Goal: Task Accomplishment & Management: Complete application form

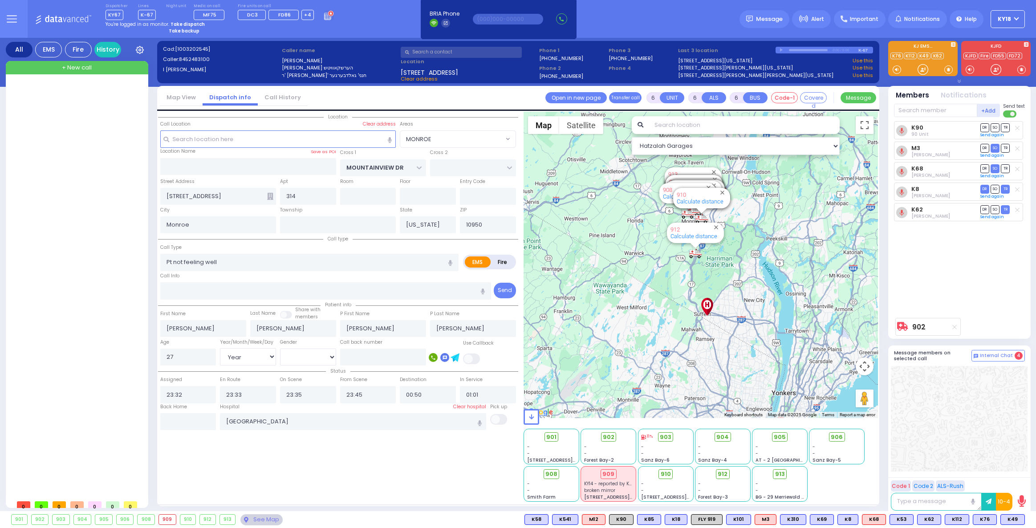
select select "MONROE"
select select "Year"
select select "[DEMOGRAPHIC_DATA]"
click at [173, 21] on strong "Take dispatch" at bounding box center [188, 24] width 34 height 7
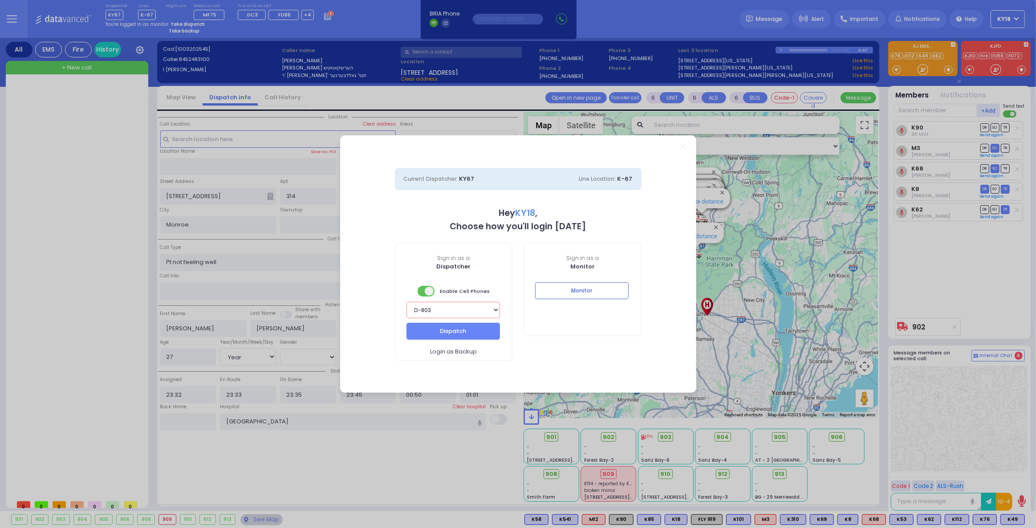
click at [451, 313] on select "Bay K-14 K-16 K-18 K-40 K-6 K-61 K-63 K-67 K-72 Medic 7 K-68 K-48 D-801 D-802 D…" at bounding box center [452, 310] width 93 height 16
select select "4"
click at [406, 302] on select "Bay K-14 K-16 K-18 K-40 K-6 K-61 K-63 K-67 K-72 Medic 7 K-68 K-48 D-801 D-802 D…" at bounding box center [452, 310] width 93 height 16
click at [481, 331] on button "Dispatch" at bounding box center [452, 331] width 93 height 17
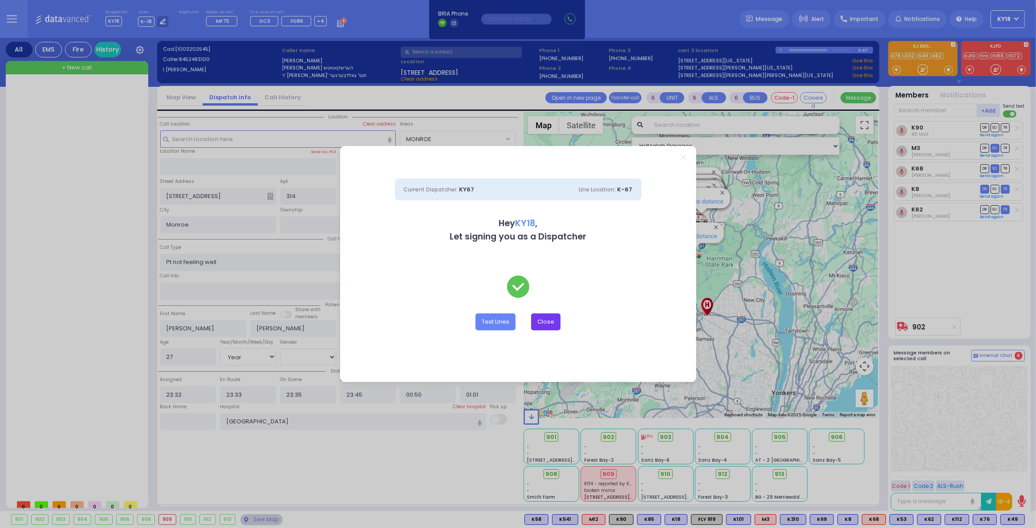
drag, startPoint x: 555, startPoint y: 319, endPoint x: 546, endPoint y: 321, distance: 9.3
click at [553, 318] on button "Close" at bounding box center [545, 321] width 29 height 17
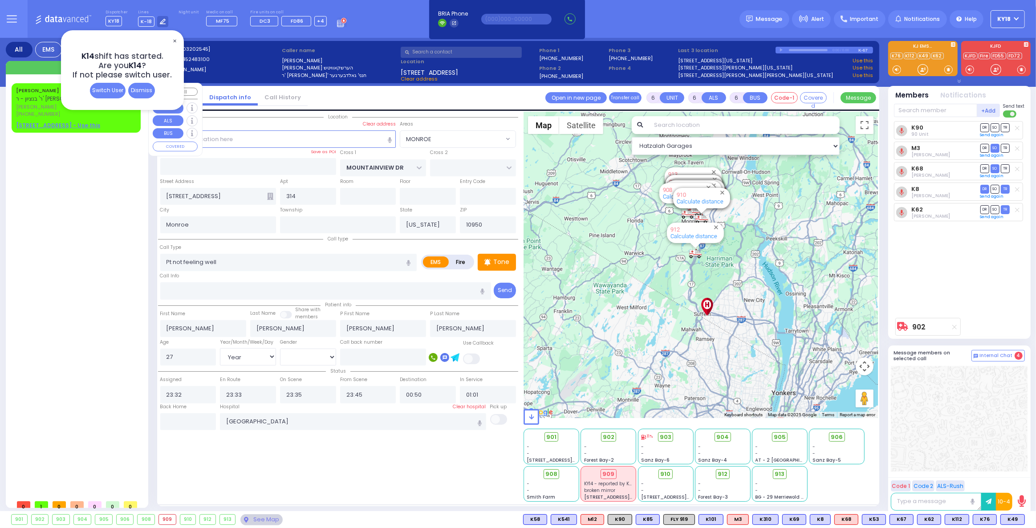
click at [26, 108] on span "[PERSON_NAME]" at bounding box center [62, 107] width 93 height 8
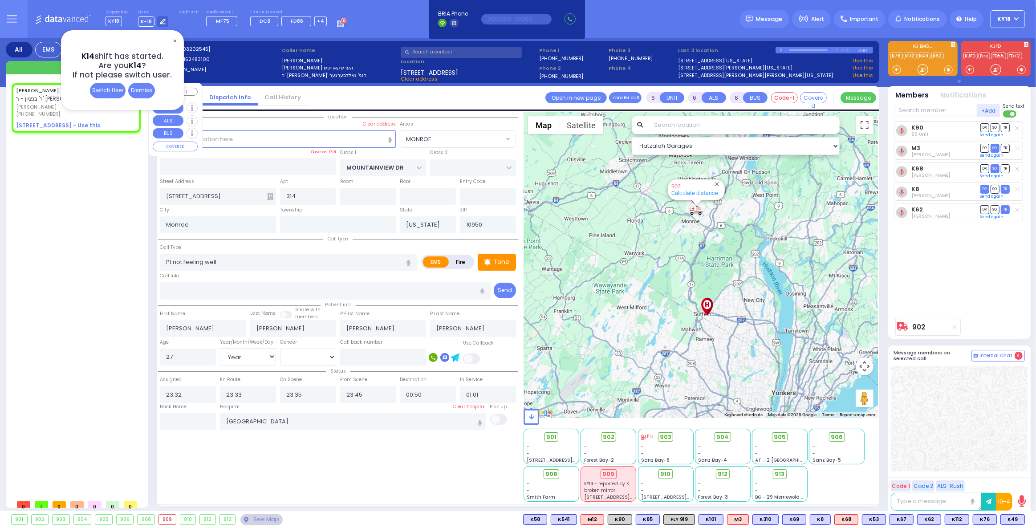
type input "2"
type input "1"
select select
radio input "true"
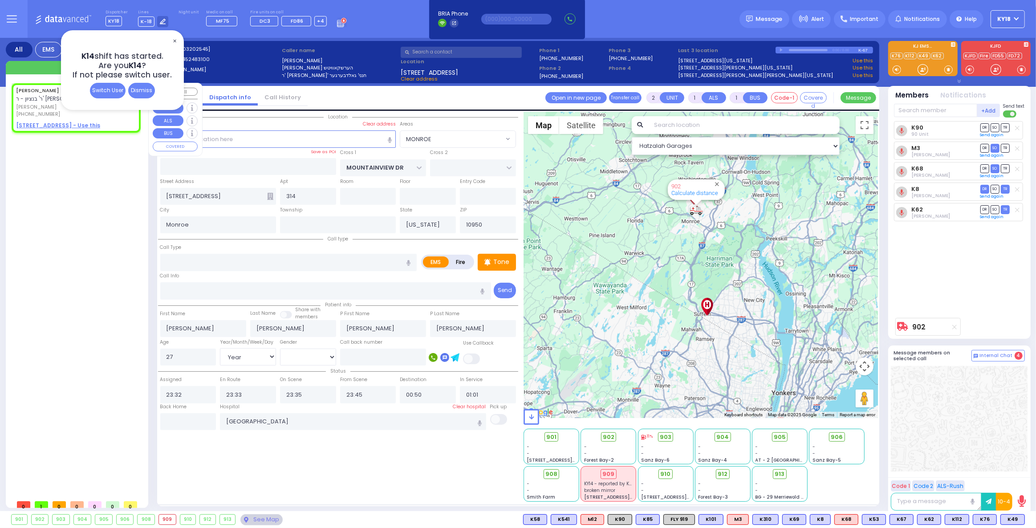
type input "[PERSON_NAME]"
type input "MANDEL"
select select
type input "07:17"
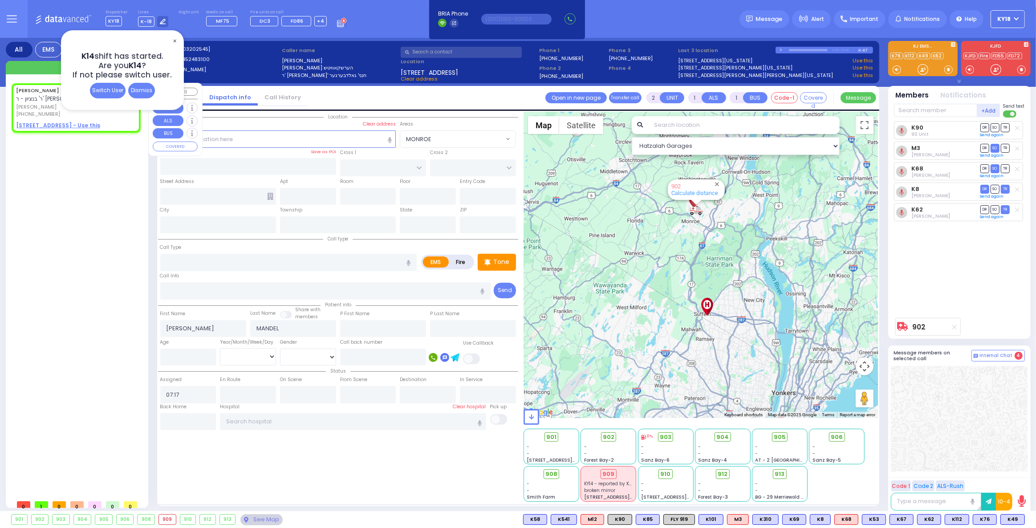
select select "Hatzalah Garages"
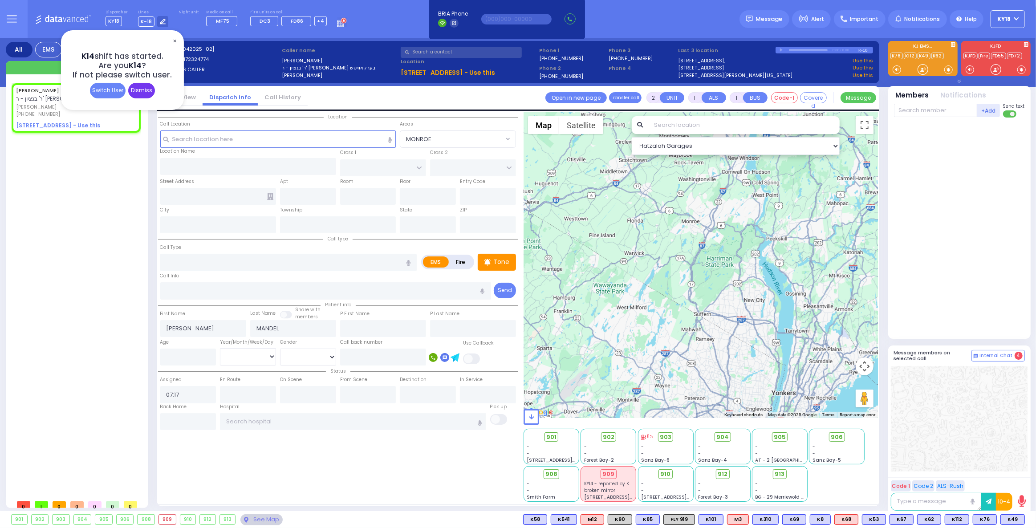
click at [138, 93] on div "Dismiss" at bounding box center [141, 91] width 27 height 16
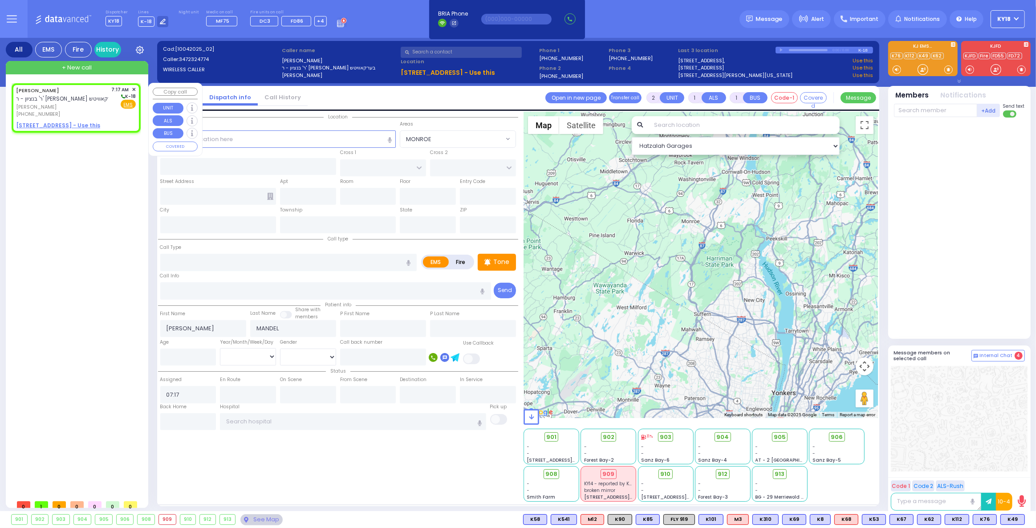
click at [74, 125] on u "[STREET_ADDRESS] - Use this" at bounding box center [58, 126] width 84 height 8
select select
radio input "true"
select select
select select "Hatzalah Garages"
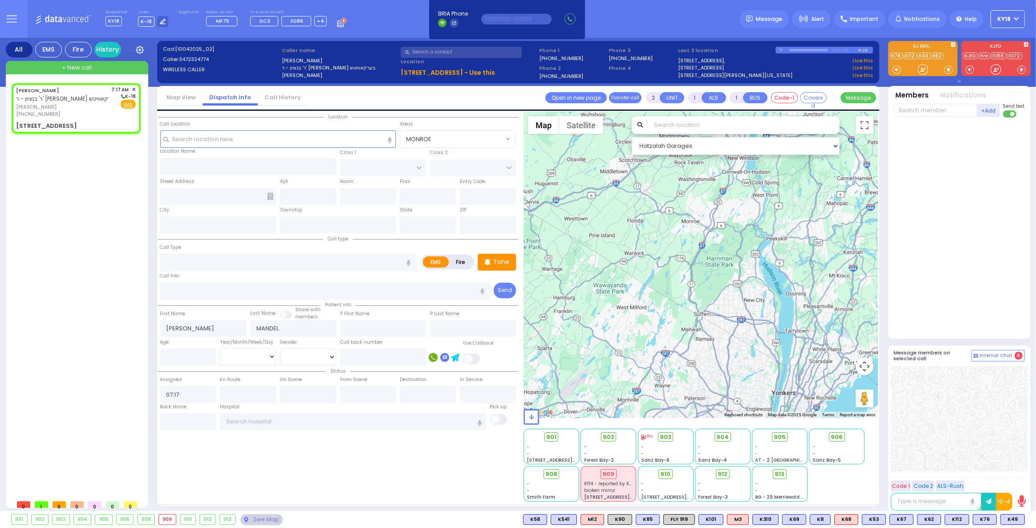
select select
radio input "true"
select select
select select "Hatzalah Garages"
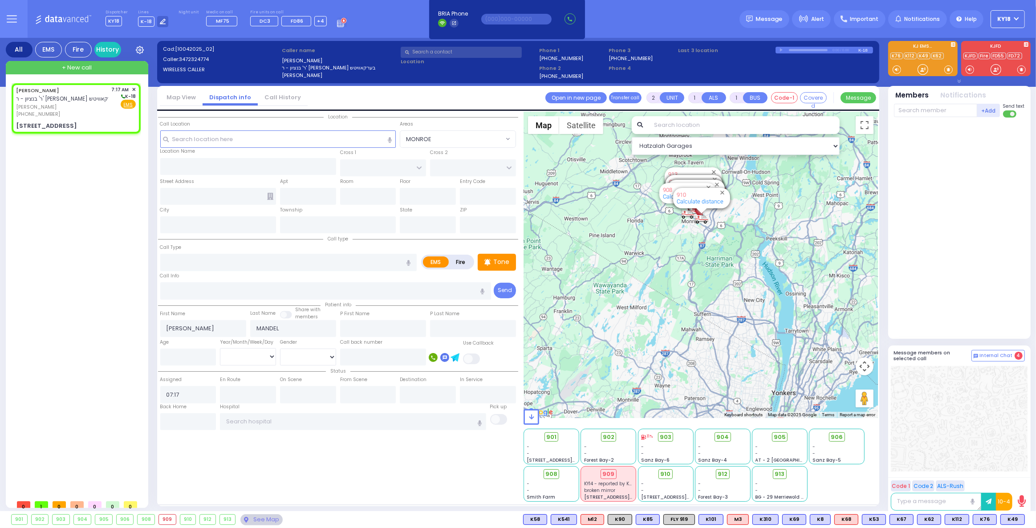
type input "[PERSON_NAME][GEOGRAPHIC_DATA]"
type input "BEER SHAVA ST"
type input "[STREET_ADDRESS]"
type input "304"
type input "[PERSON_NAME]"
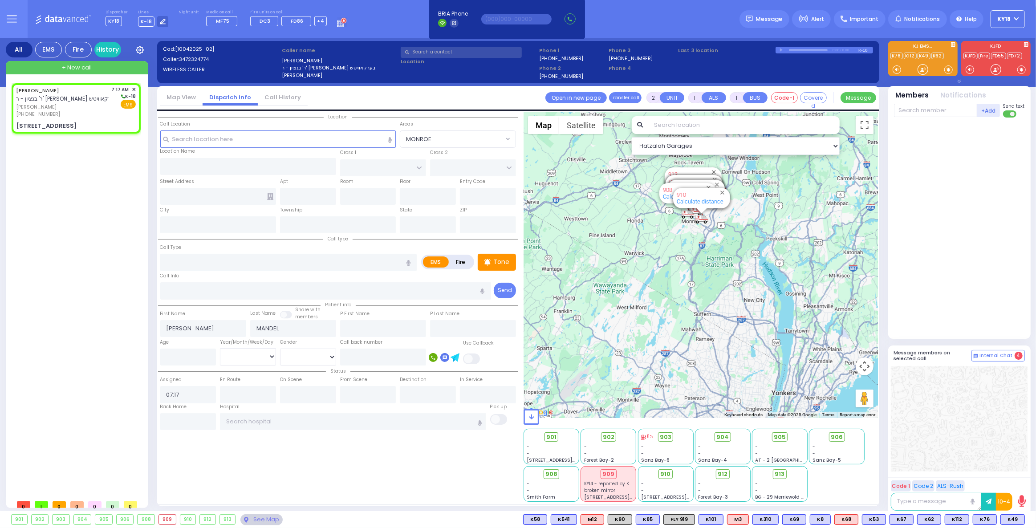
type input "[US_STATE]"
type input "10950"
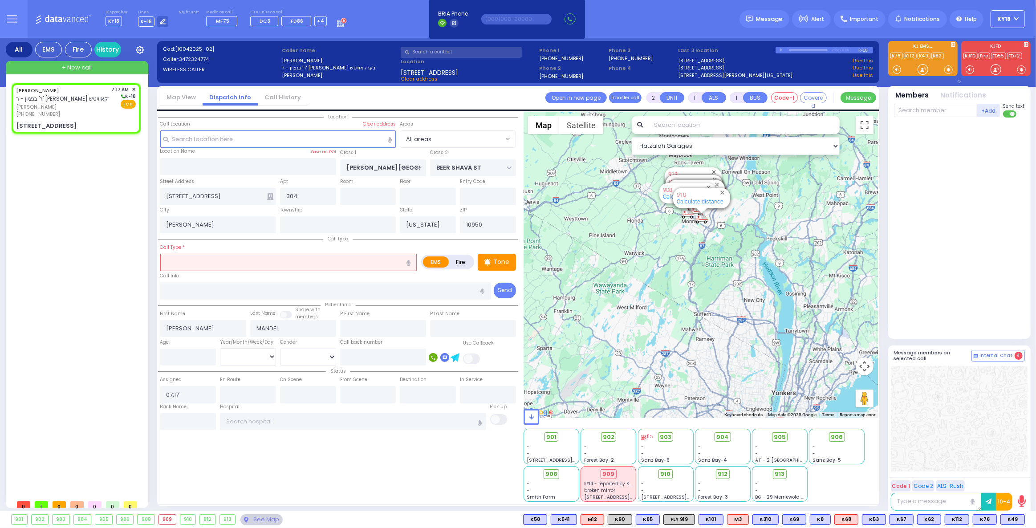
click at [198, 264] on input "text" at bounding box center [288, 262] width 257 height 17
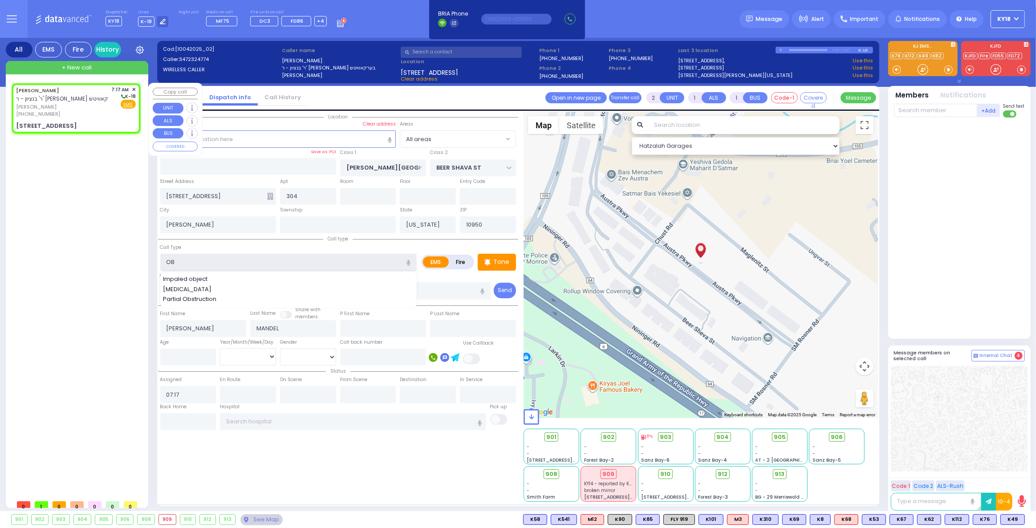
type input "OB"
click at [84, 118] on div "[PERSON_NAME] ר' בנציון - ר' [PERSON_NAME] בערקאוויטש [PERSON_NAME] [PHONE_NUMB…" at bounding box center [76, 108] width 126 height 47
select select
radio input "true"
select select
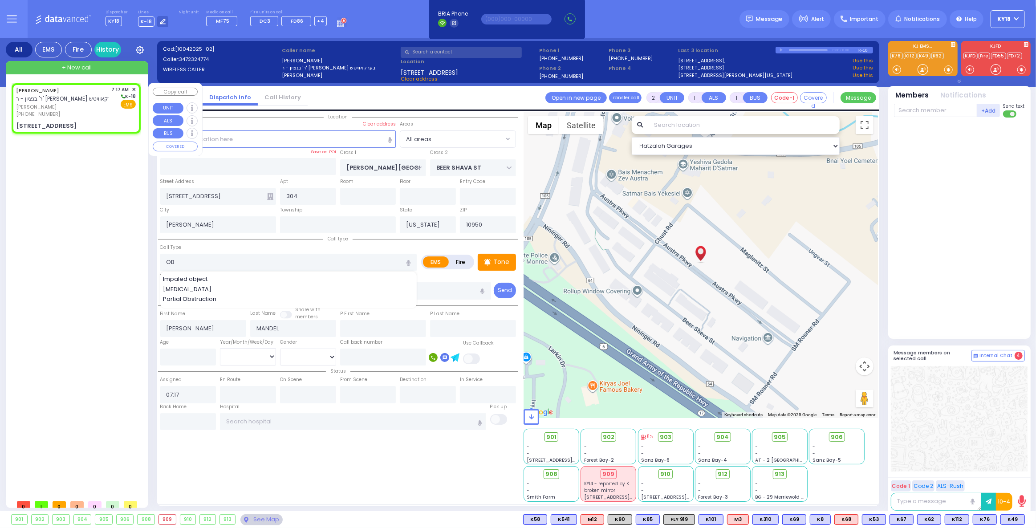
select select "Hatzalah Garages"
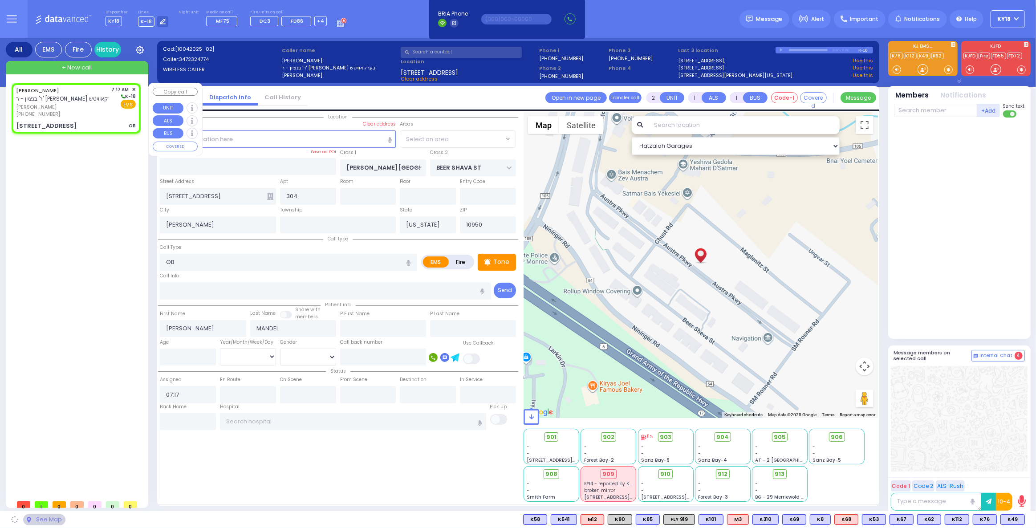
radio input "true"
select select
select select "Hatzalah Garages"
click at [264, 425] on input "text" at bounding box center [353, 421] width 266 height 17
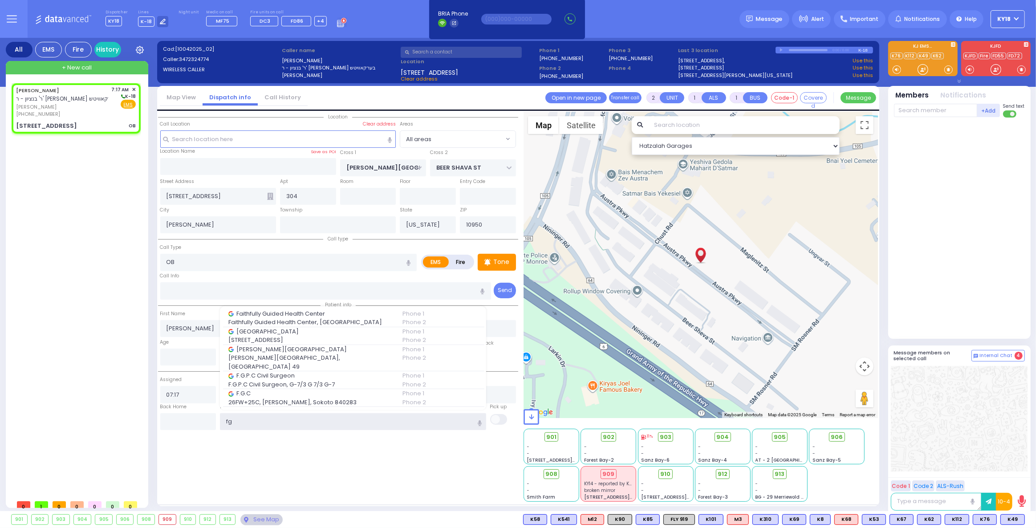
type input "f"
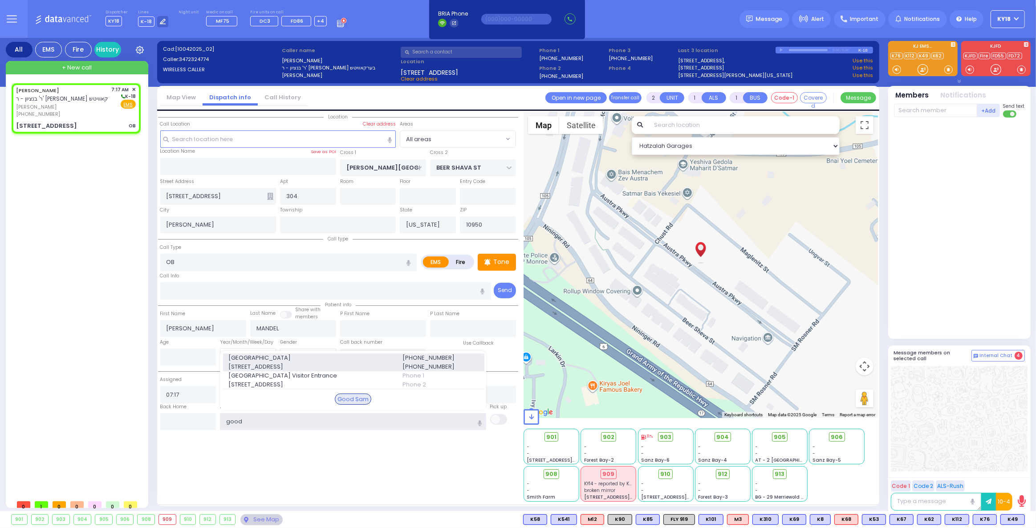
type input "good"
click at [285, 365] on span "[STREET_ADDRESS]" at bounding box center [309, 366] width 163 height 9
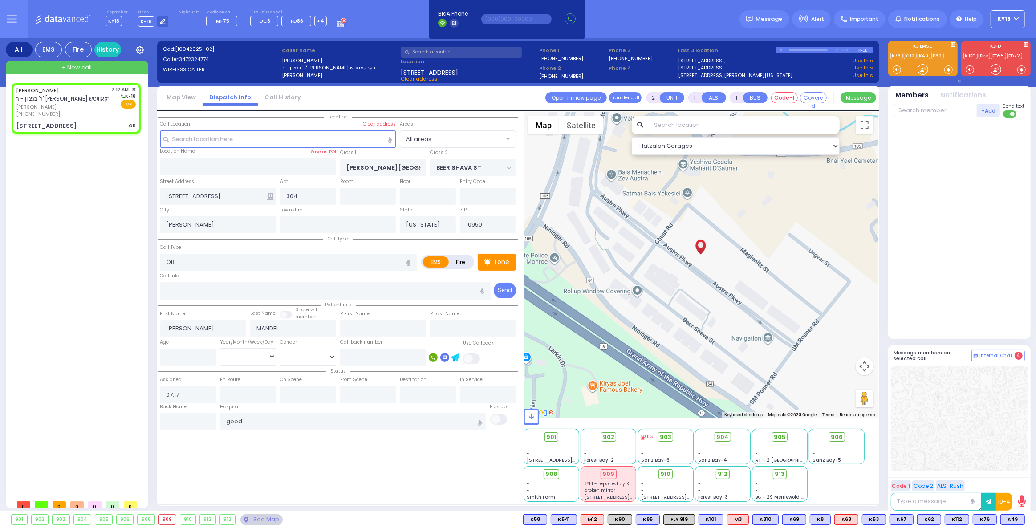
select select
radio input "true"
select select
type input "[GEOGRAPHIC_DATA]"
select select "Hatzalah Garages"
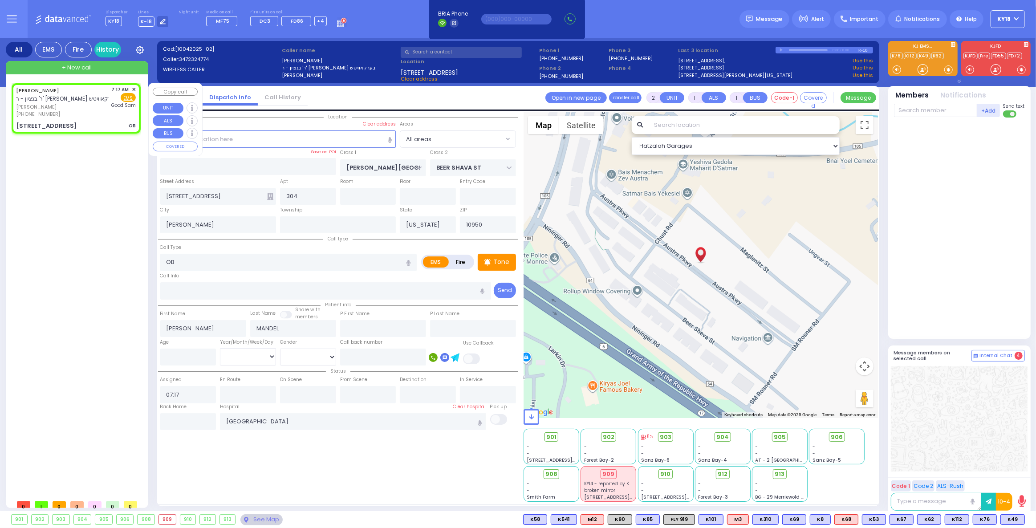
select select
radio input "true"
select select
select select "Hatzalah Garages"
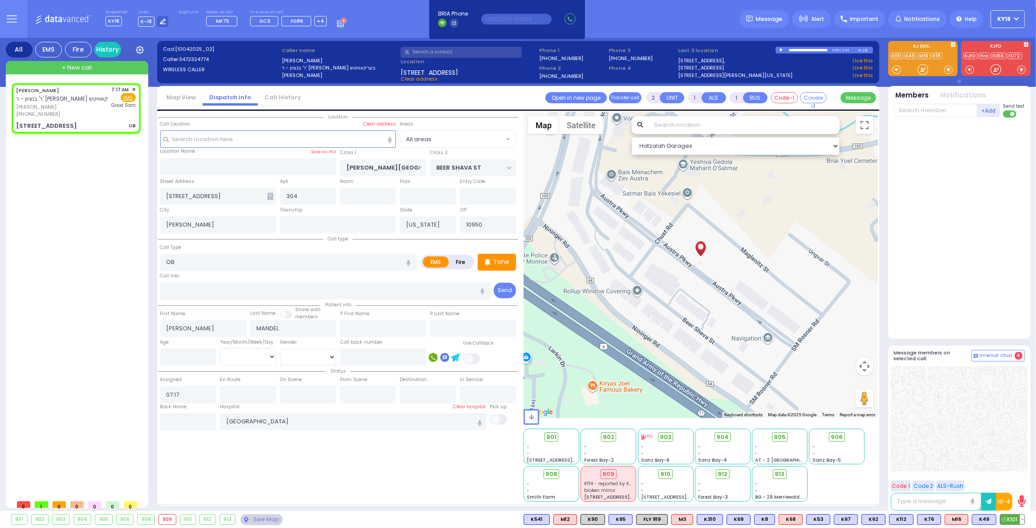
click at [1012, 523] on span "K101" at bounding box center [1012, 520] width 24 height 10
click at [956, 521] on span "M16" at bounding box center [956, 520] width 23 height 10
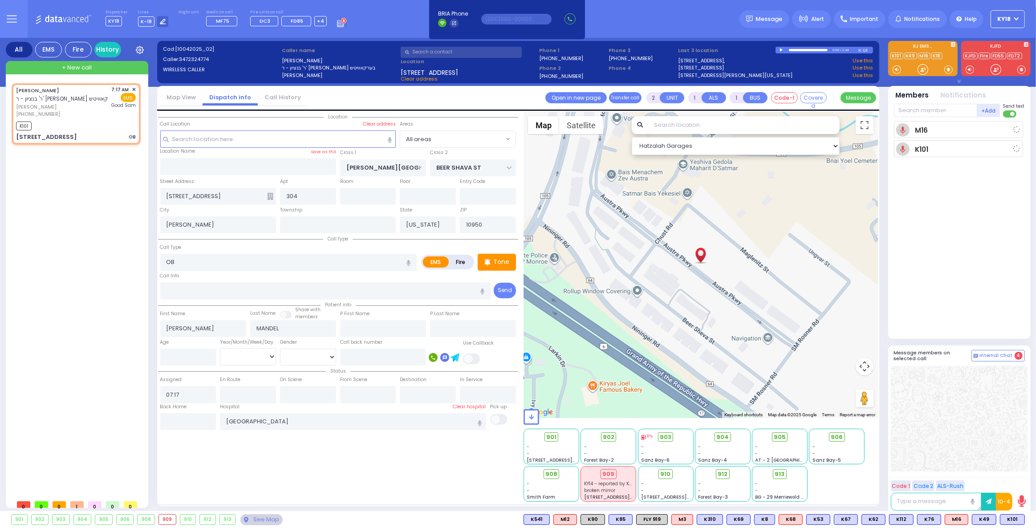
select select
radio input "true"
select select
type input "07:19"
select select "Hatzalah Garages"
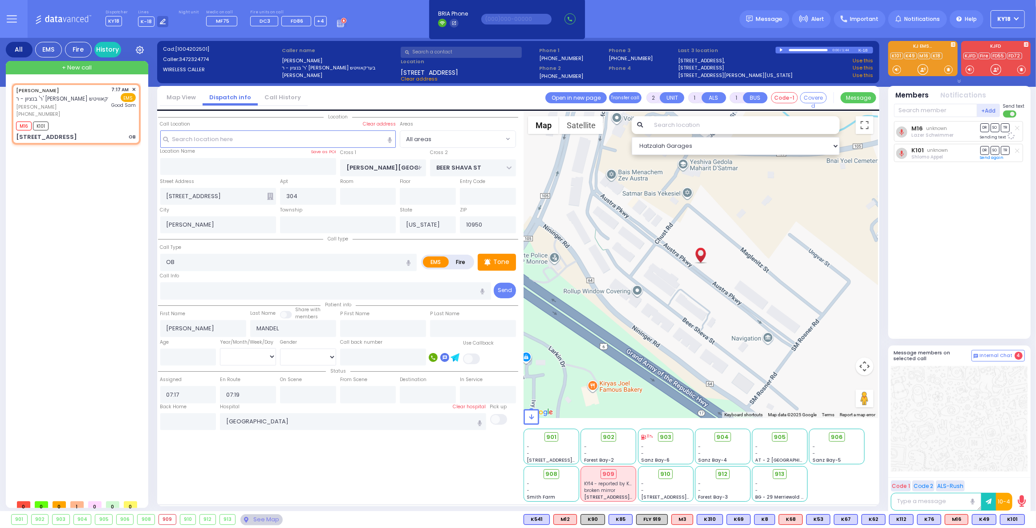
select select
radio input "true"
select select
select select "Hatzalah Garages"
click at [667, 475] on span "910" at bounding box center [669, 474] width 10 height 9
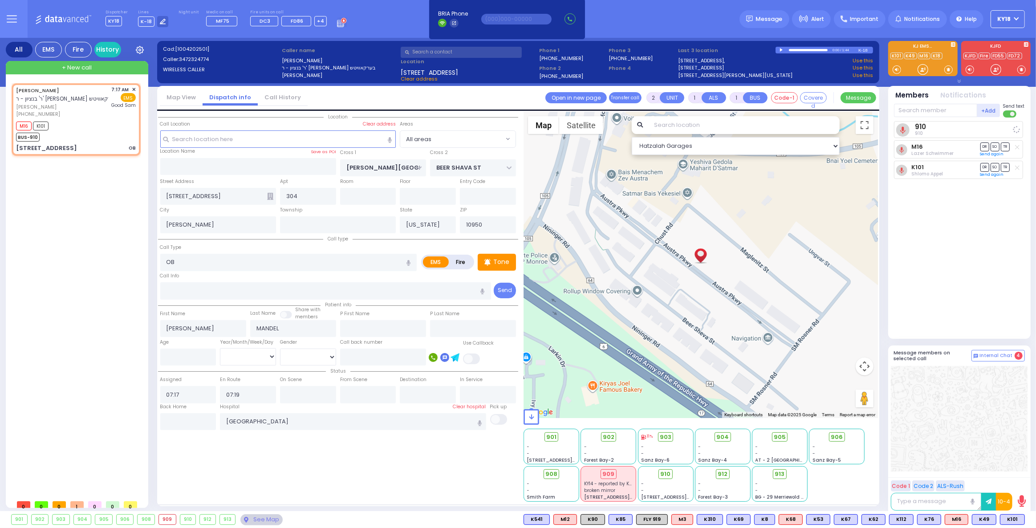
select select
radio input "true"
select select
select select "Hatzalah Garages"
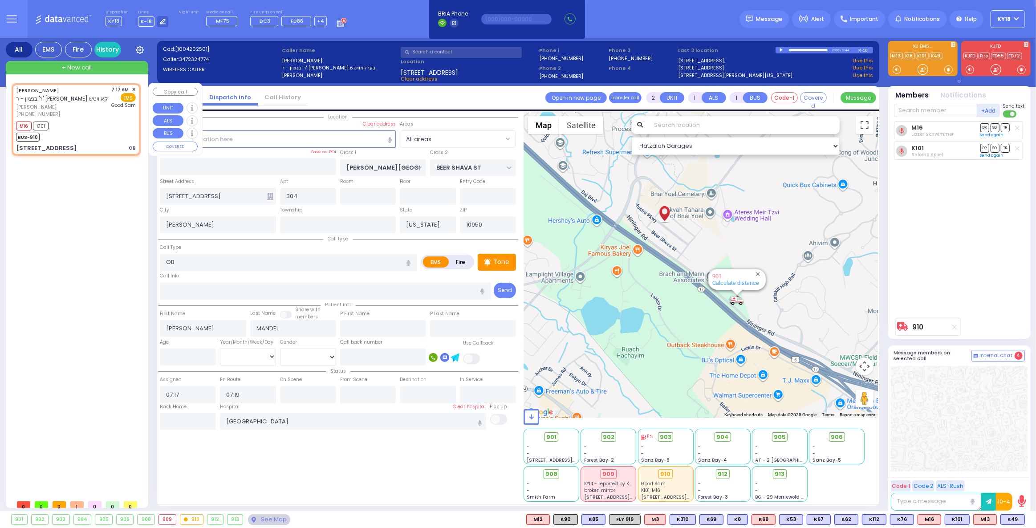
click at [110, 138] on div "M16 K101 BUS-910" at bounding box center [76, 130] width 120 height 22
select select
radio input "true"
select select
select select "Hatzalah Garages"
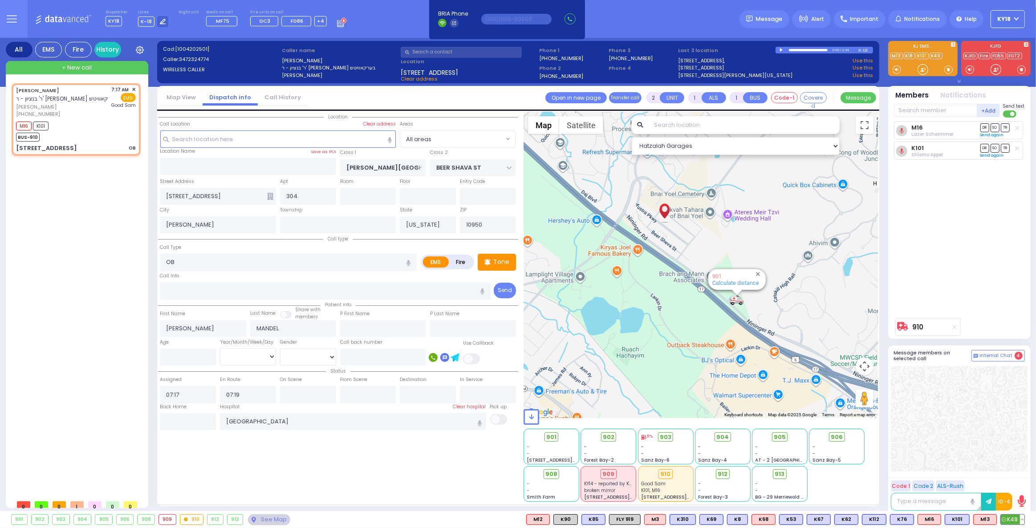
click at [1008, 520] on span "K49" at bounding box center [1013, 520] width 24 height 10
select select
radio input "true"
select select
select select "Hatzalah Garages"
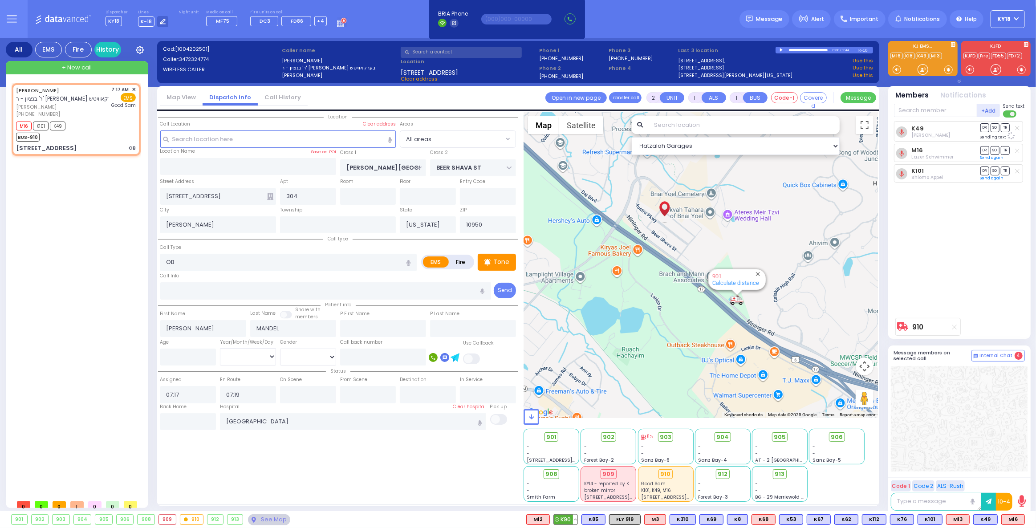
click at [577, 519] on span "K90" at bounding box center [566, 520] width 24 height 10
select select
radio input "true"
select select
select select "Hatzalah Garages"
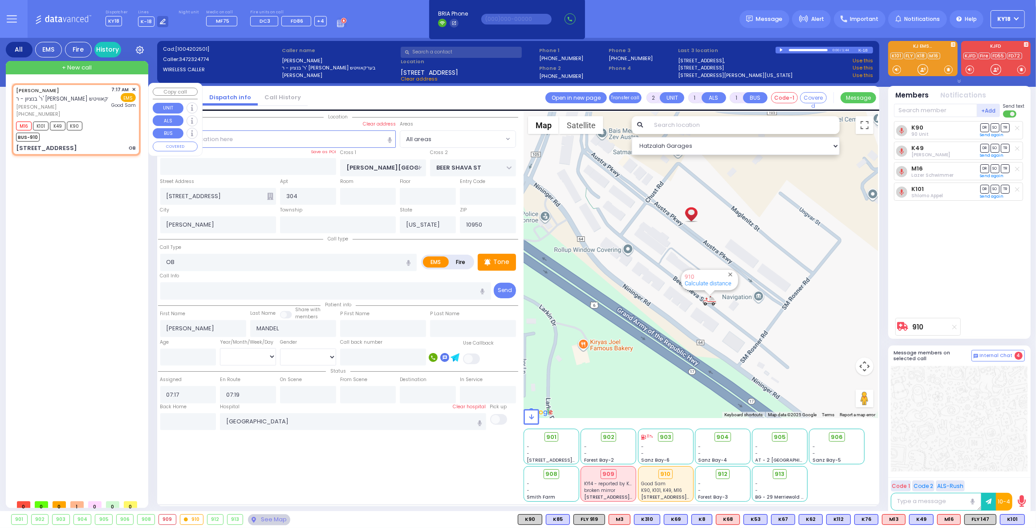
click at [93, 120] on div "M16 K101 K49 K90 BUS-910" at bounding box center [76, 130] width 120 height 22
select select
radio input "true"
select select
select select "Hatzalah Garages"
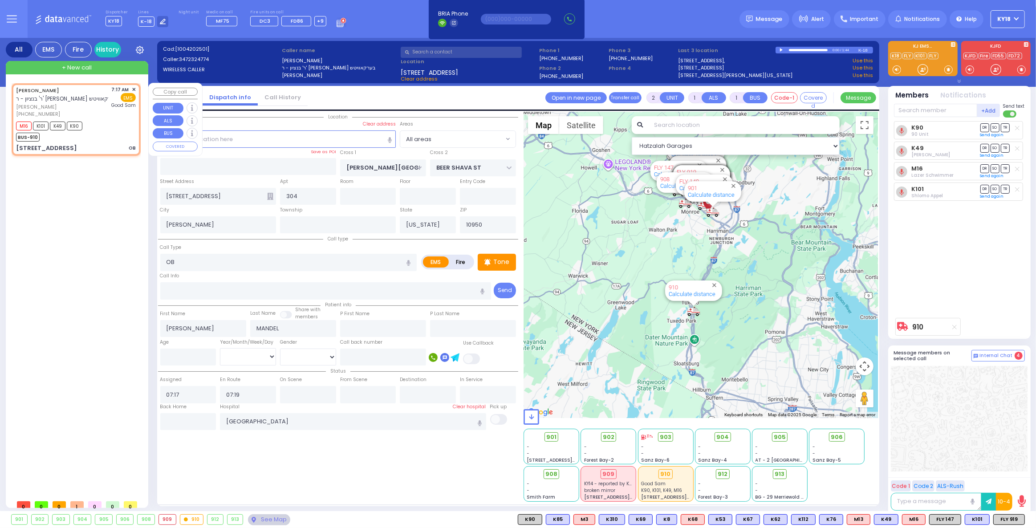
type input "6"
select select
radio input "true"
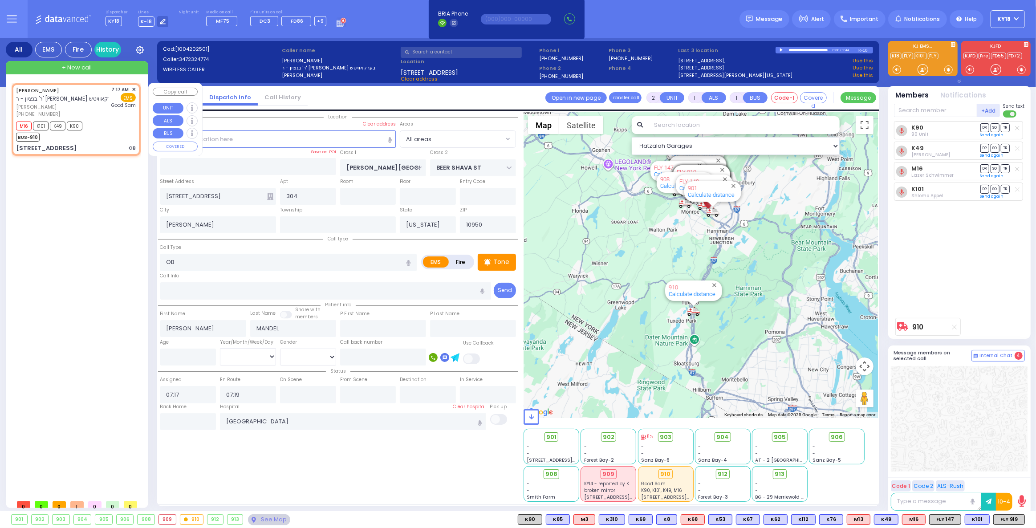
type input "Unknown"
select select "Year"
select select "Hatzalah Garages"
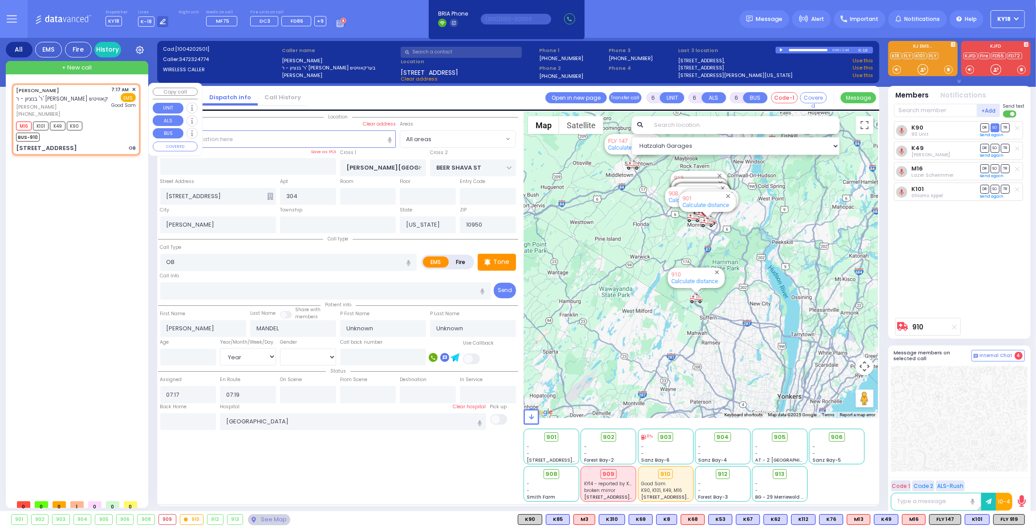
select select
radio input "true"
type input "Rivka"
type input "Berkowitz"
type input "24"
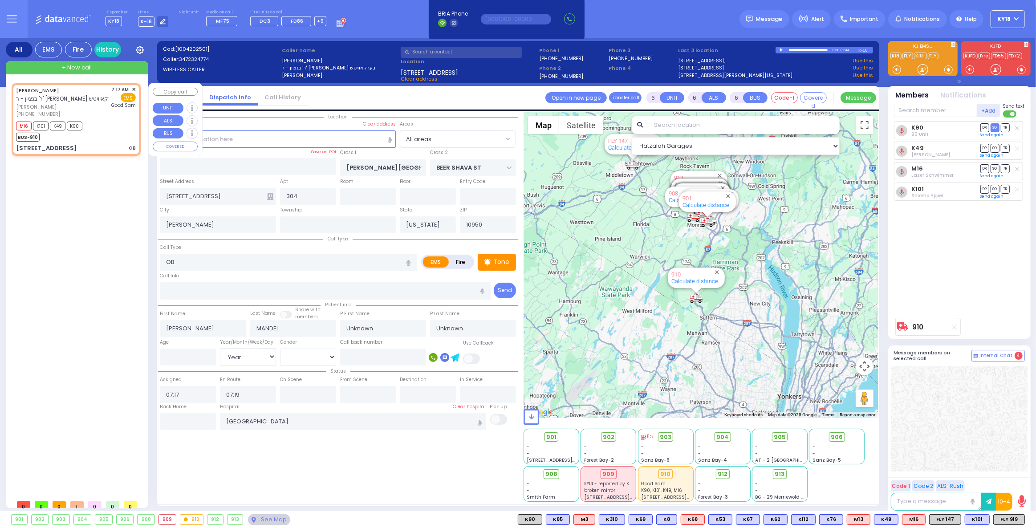
select select "Year"
select select "Hatzalah Garages"
select select
radio input "true"
select select "Year"
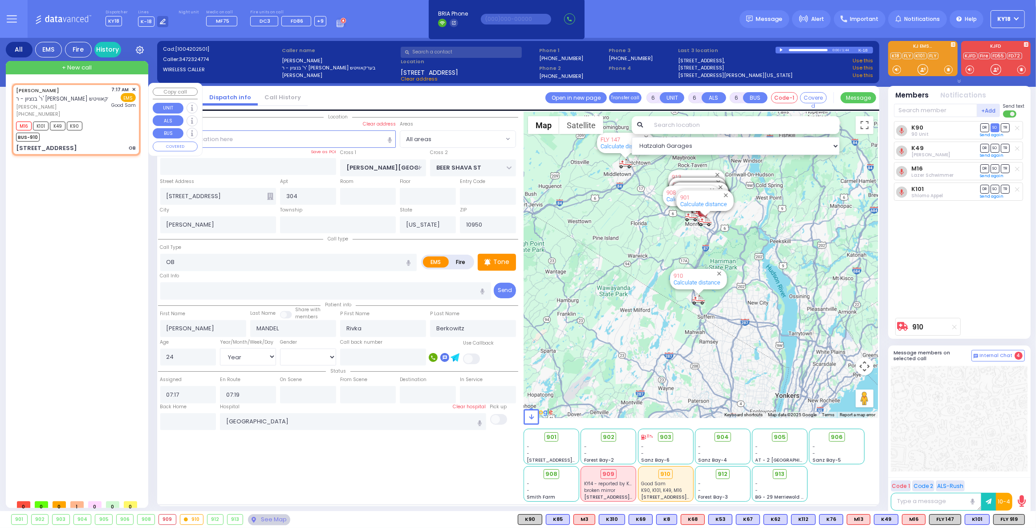
select select "Hatzalah Garages"
select select
radio input "true"
select select "Year"
select select "Hatzalah Garages"
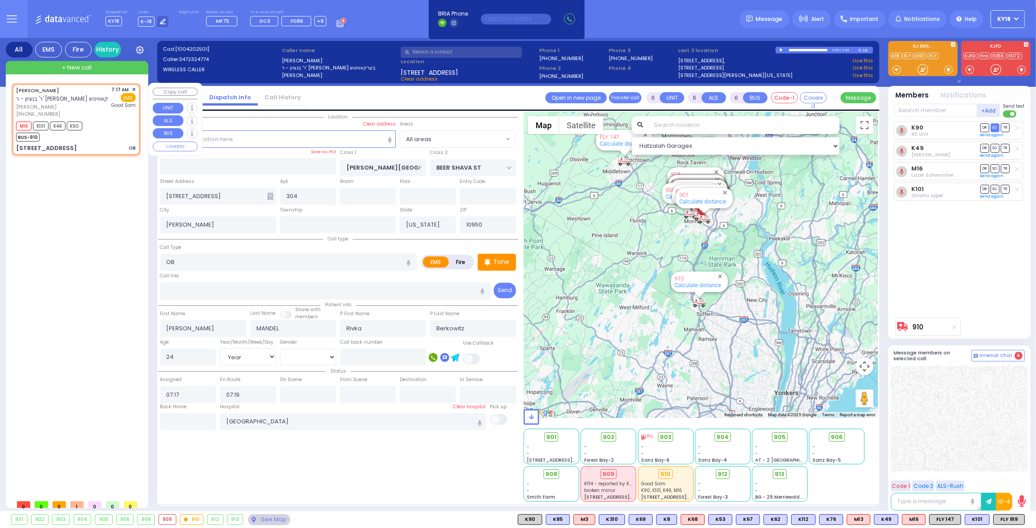
select select
radio input "true"
select select "Year"
select select "Hatzalah Garages"
select select
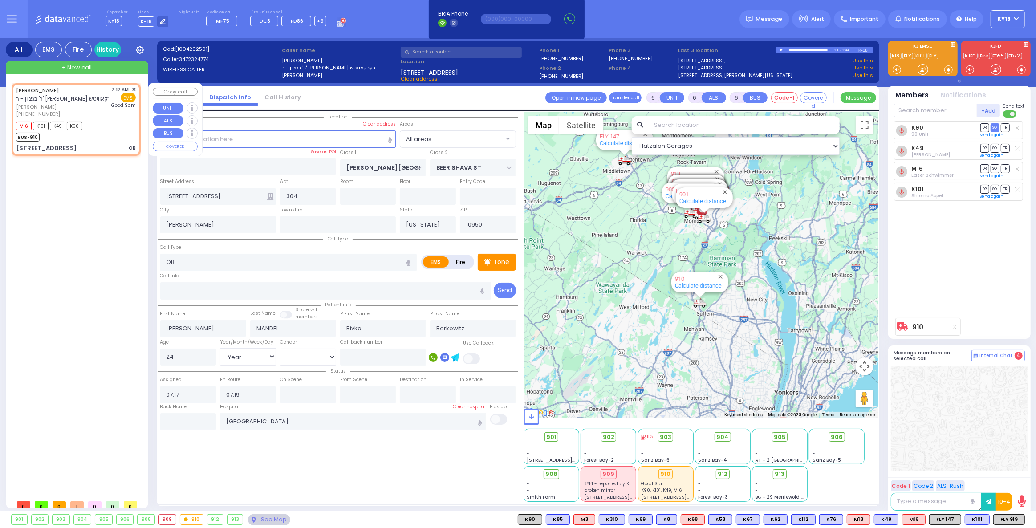
radio input "true"
select select "Year"
select select "Hatzalah Garages"
select select
radio input "true"
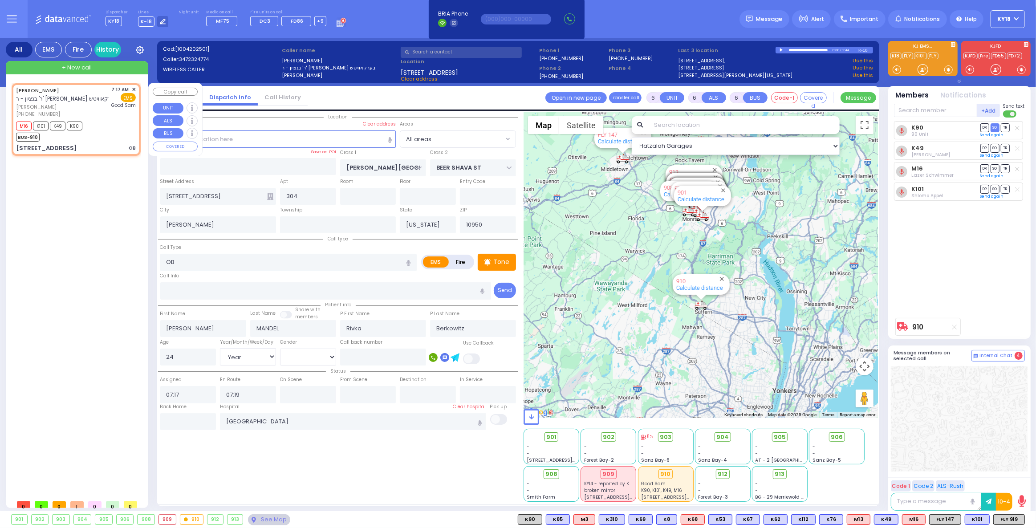
select select "Year"
select select "Hatzalah Garages"
select select
radio input "true"
select select "Year"
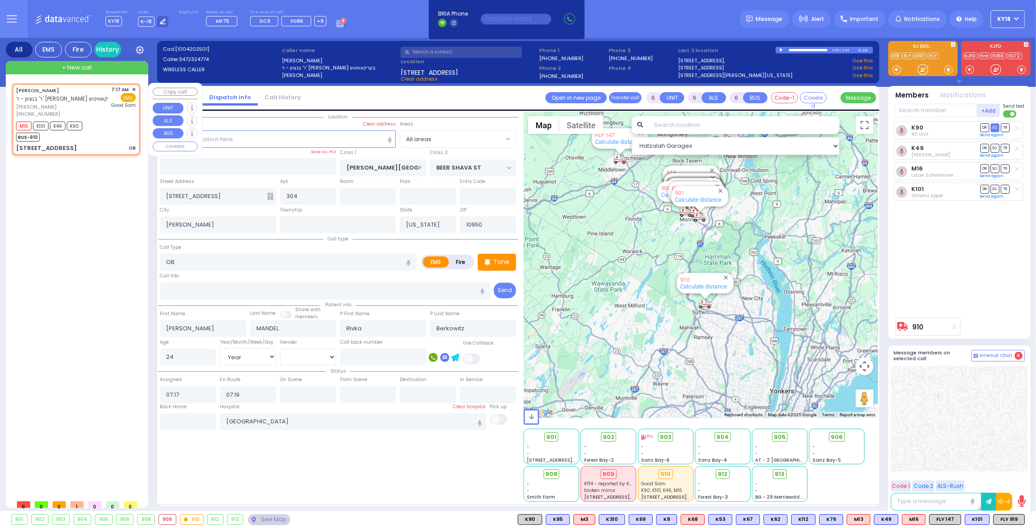
select select "Hatzalah Garages"
select select
radio input "true"
select select "Year"
select select "Hatzalah Garages"
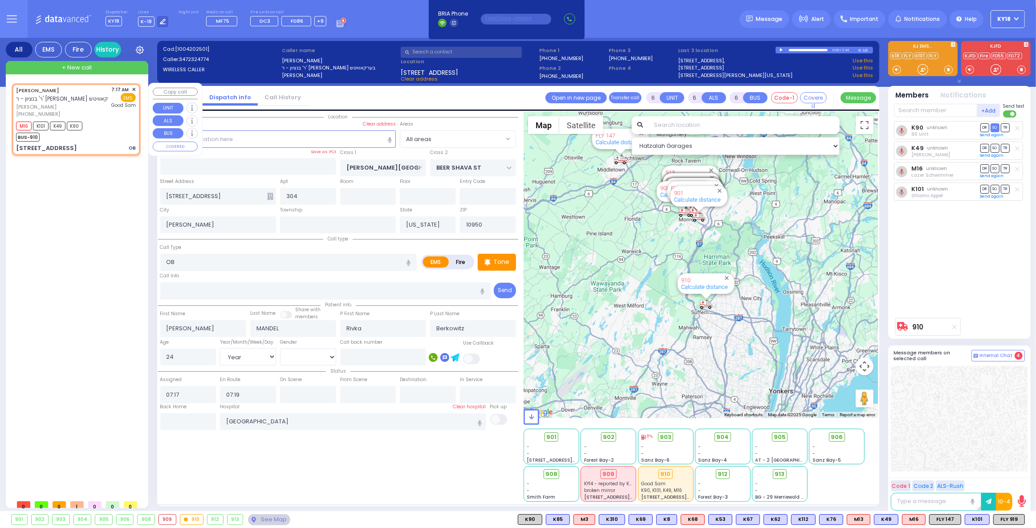
select select
radio input "true"
select select "Year"
select select "Hatzalah Garages"
select select
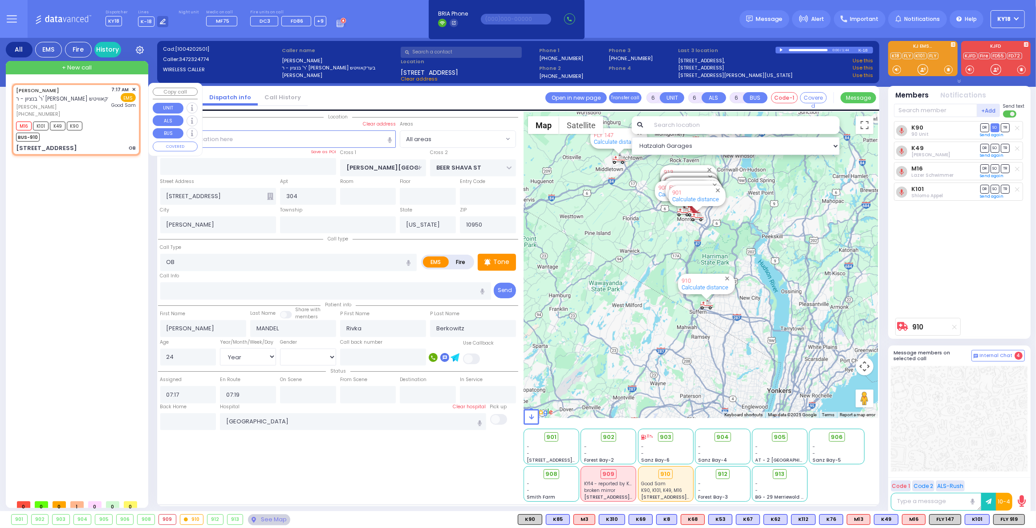
radio input "true"
select select "Year"
select select "Hatzalah Garages"
select select "Year"
select select
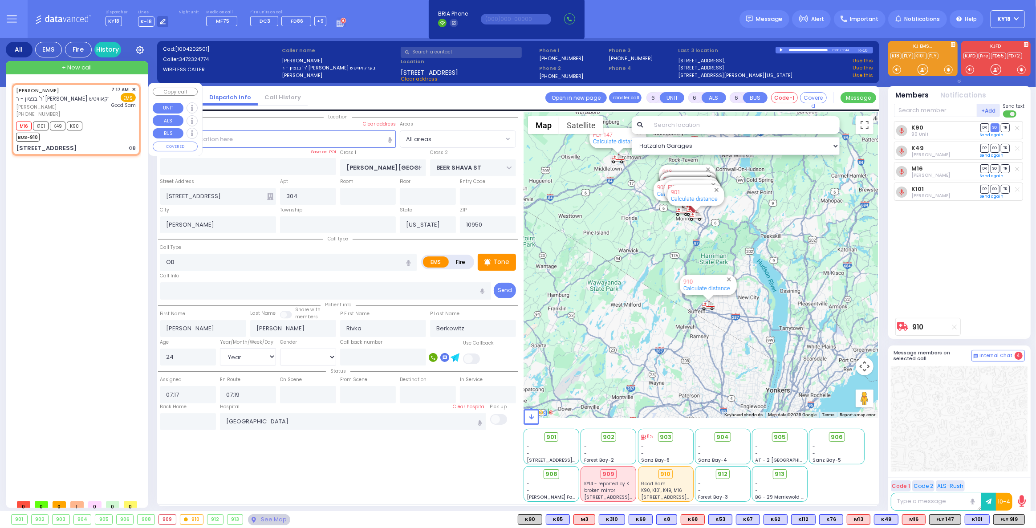
radio input "true"
select select "Year"
select select "Hatzalah Garages"
select select
radio input "true"
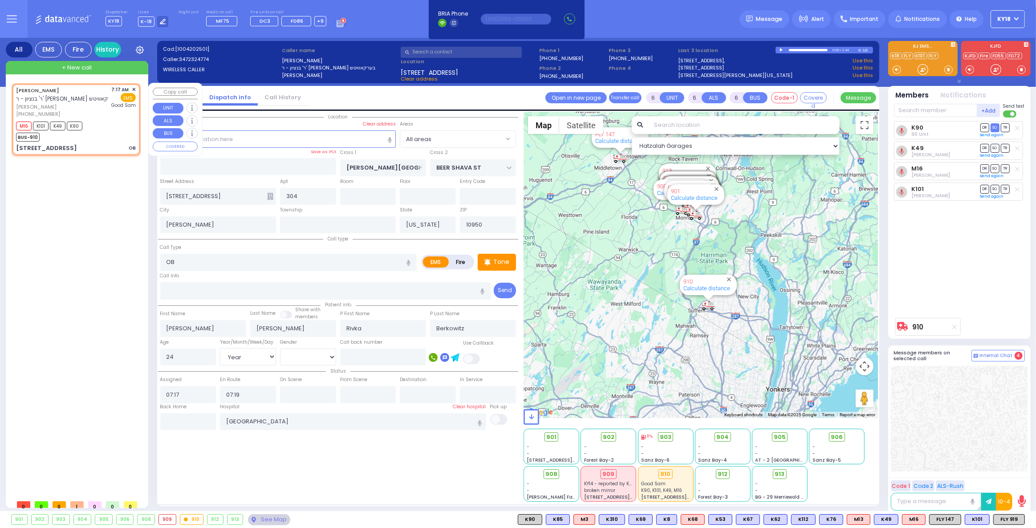
select select "Year"
select select "Hatzalah Garages"
select select
radio input "true"
select select "Year"
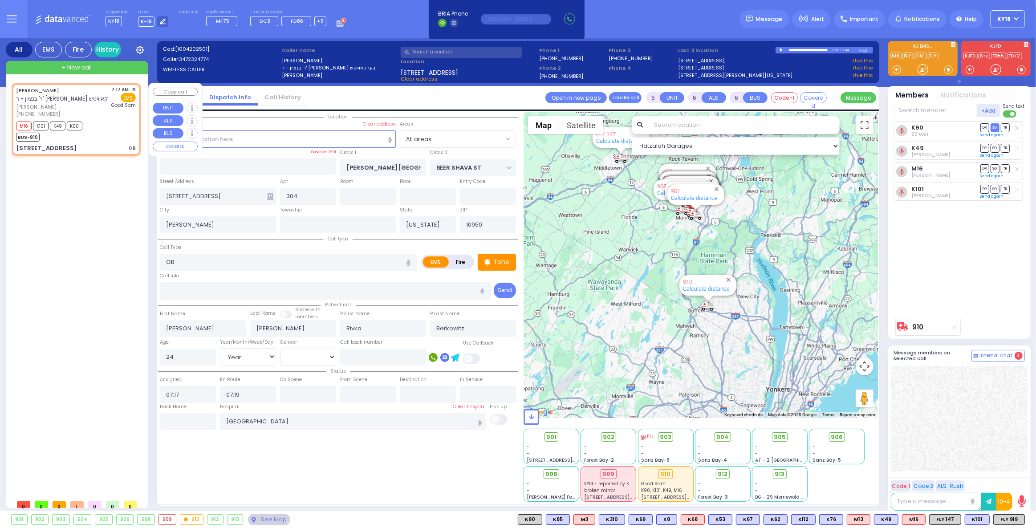
select select "Hatzalah Garages"
select select
radio input "true"
select select "Year"
select select "Hatzalah Garages"
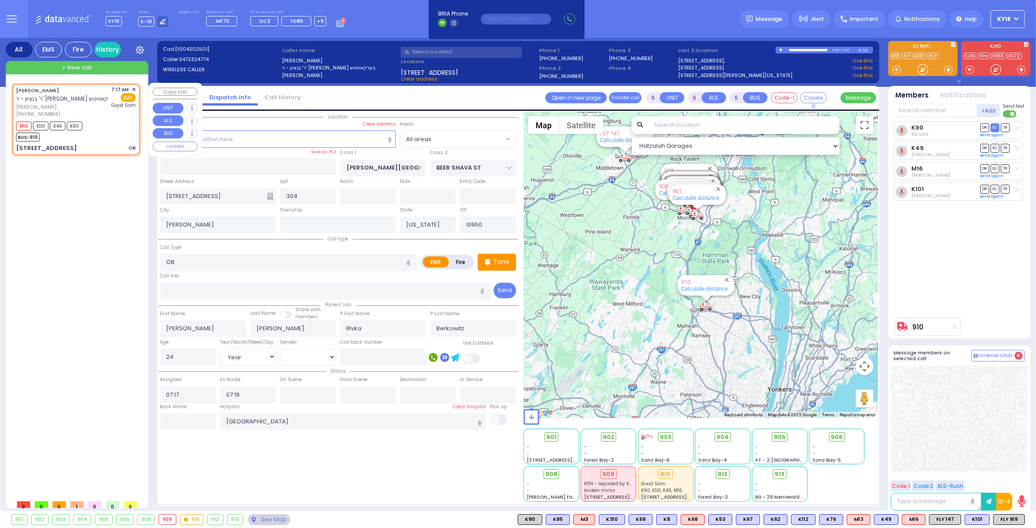
select select
radio input "true"
select select "Year"
select select "Hatzalah Garages"
select select
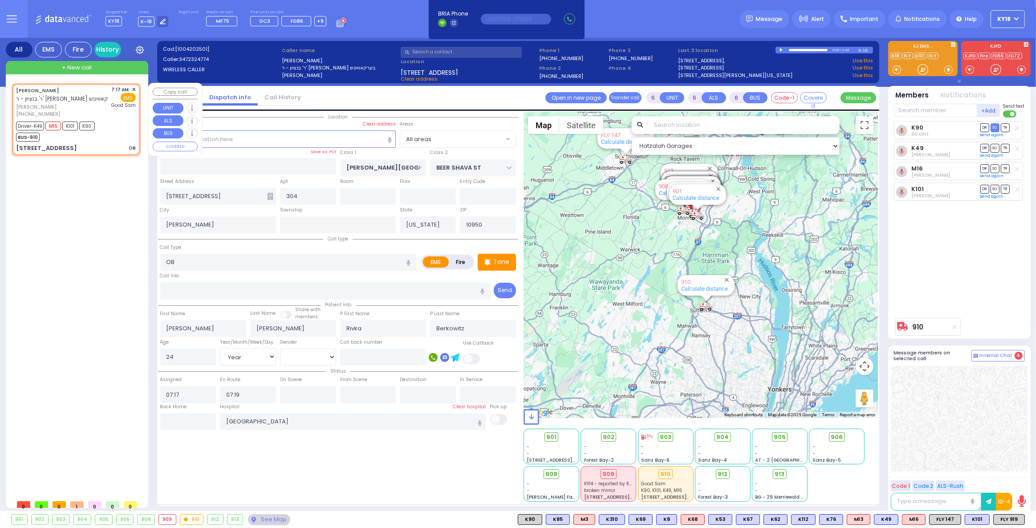
radio input "true"
select select "Year"
type input "07:21"
type input "07:28"
select select "Hatzalah Garages"
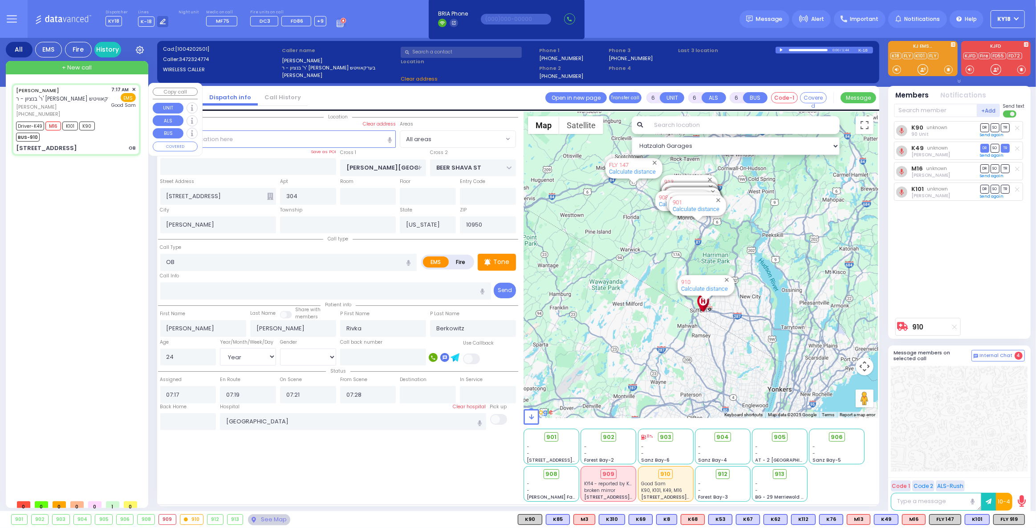
select select
radio input "true"
select select "Year"
select select "Hatzalah Garages"
select select
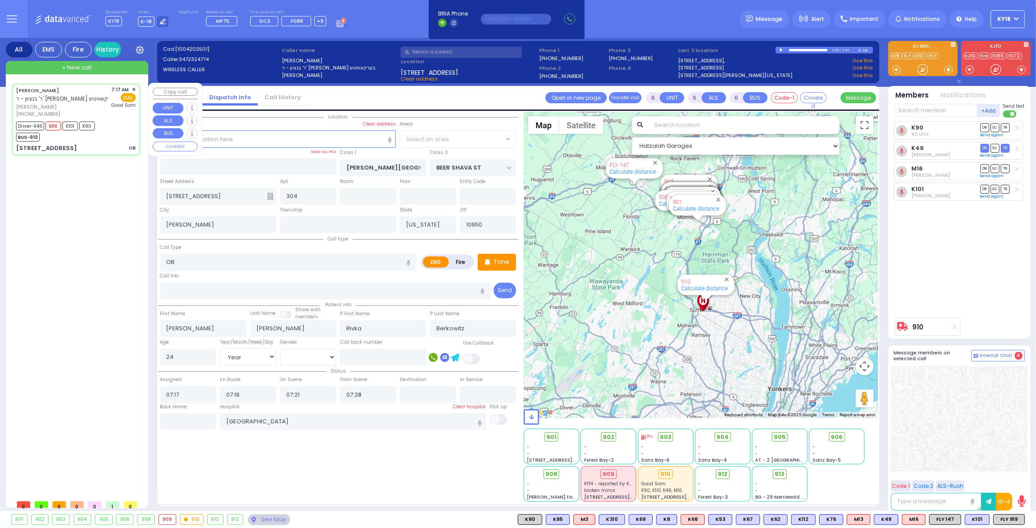
radio input "true"
select select "Year"
select select "Hatzalah Garages"
select select
radio input "true"
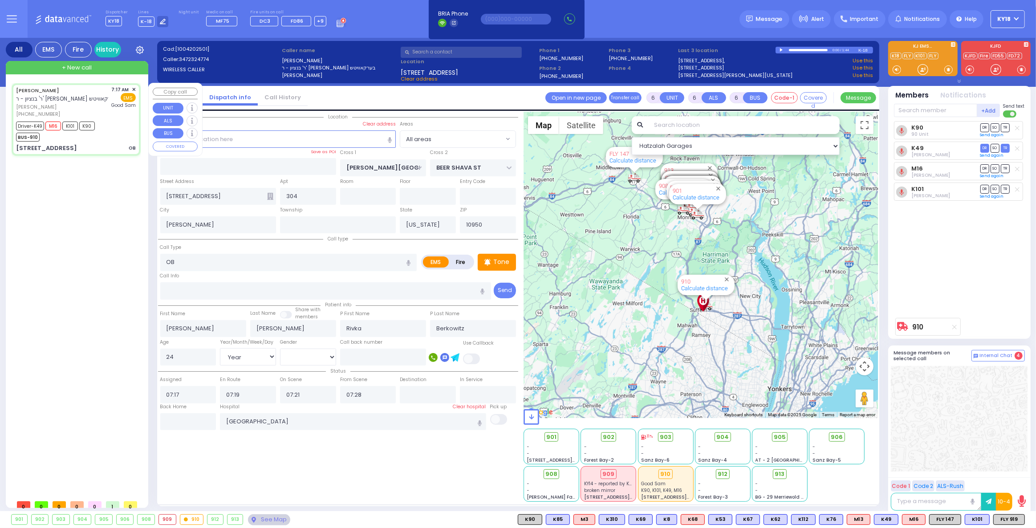
select select "Year"
select select "Hatzalah Garages"
